Goal: Transaction & Acquisition: Download file/media

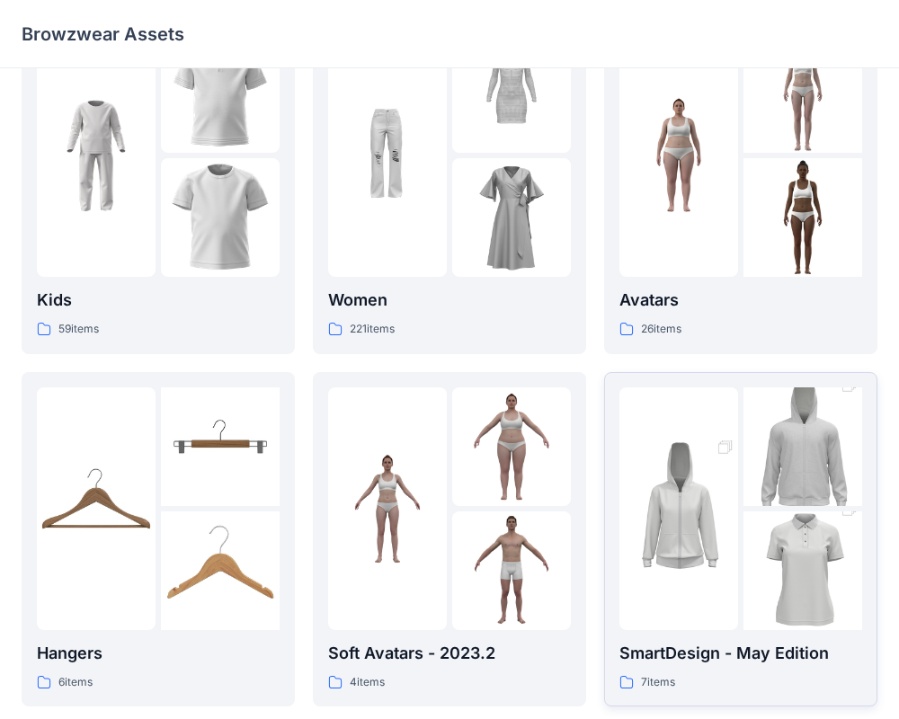
scroll to position [68, 0]
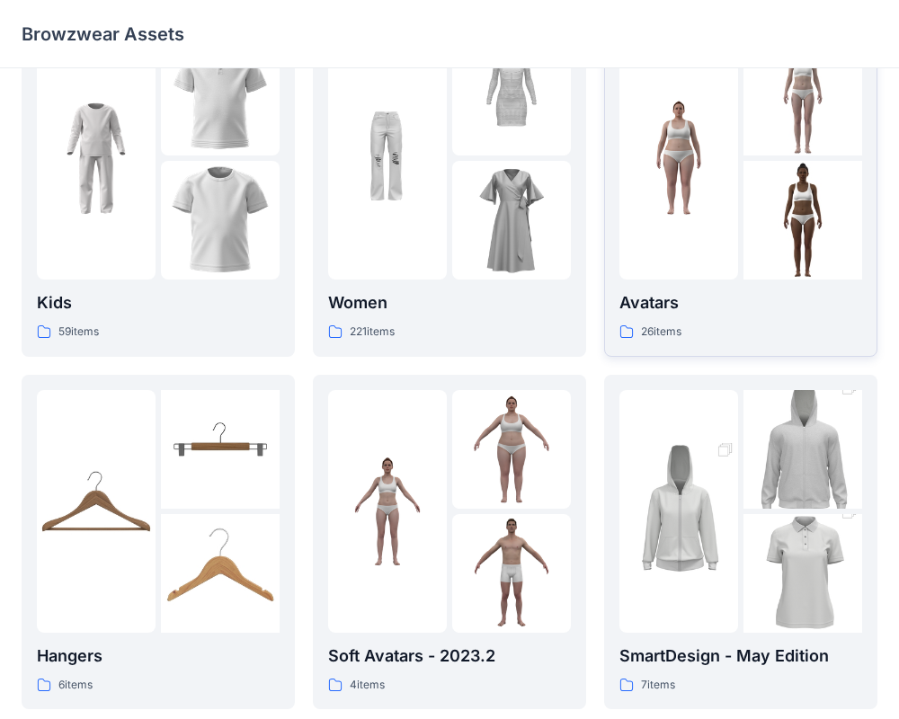
click at [749, 297] on p "Avatars" at bounding box center [741, 302] width 243 height 25
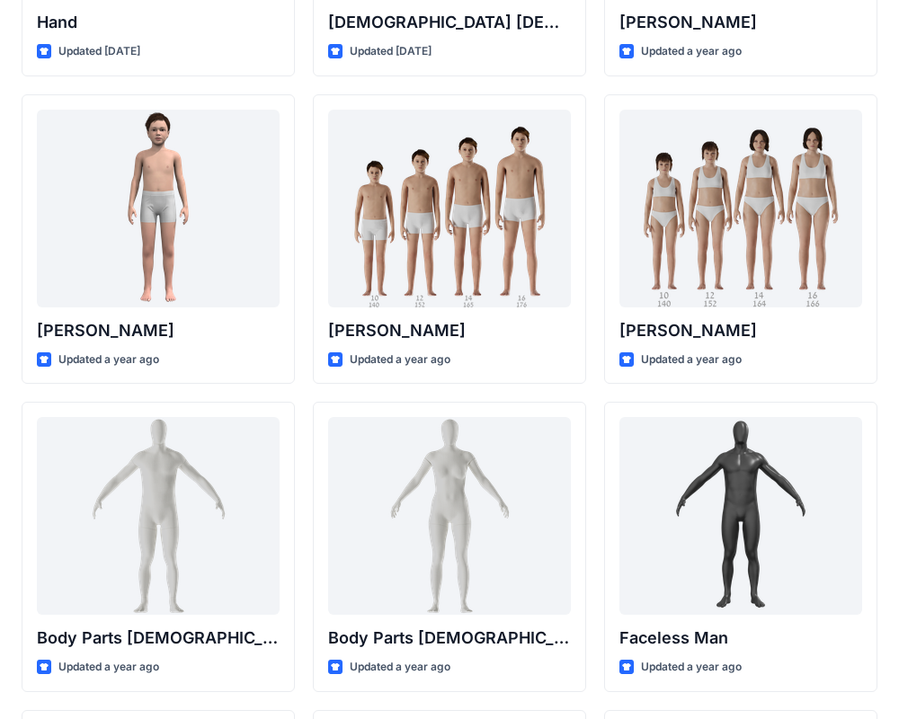
scroll to position [290, 0]
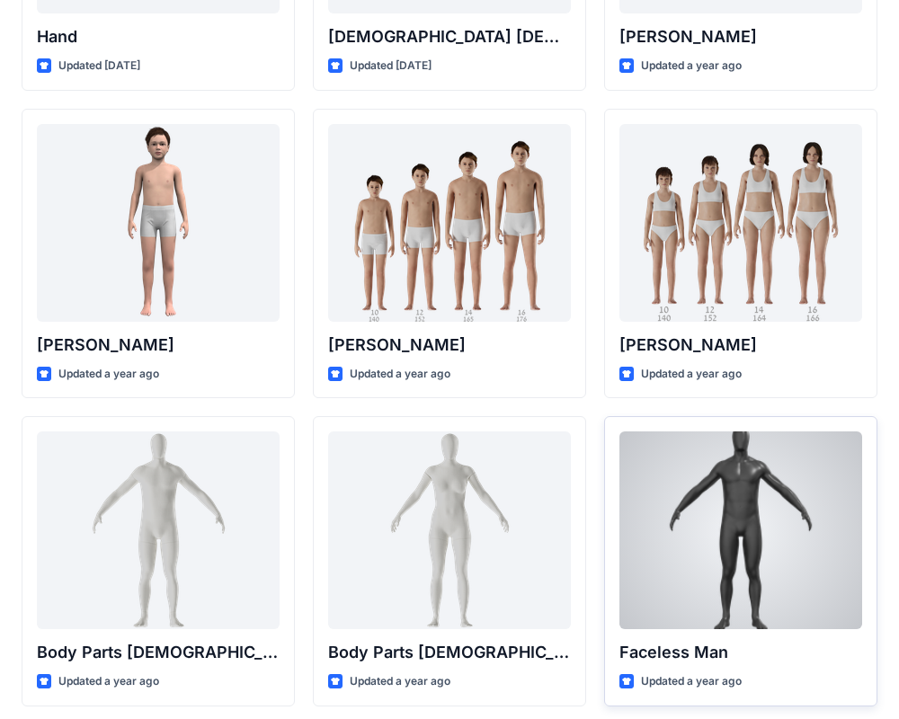
click at [733, 501] on div at bounding box center [741, 531] width 243 height 198
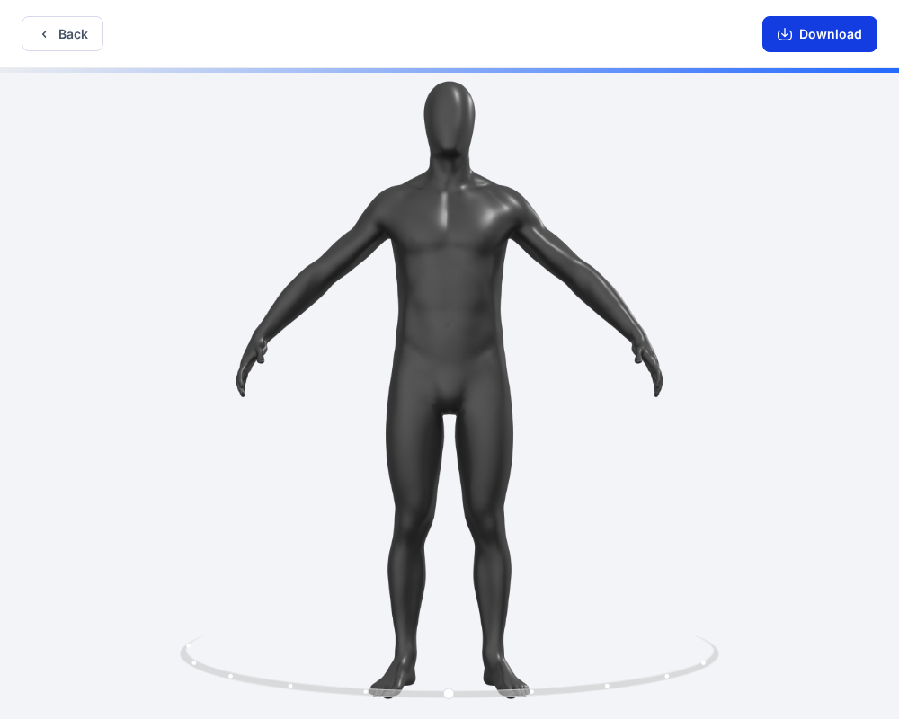
click at [823, 39] on button "Download" at bounding box center [820, 34] width 115 height 36
